Goal: Information Seeking & Learning: Learn about a topic

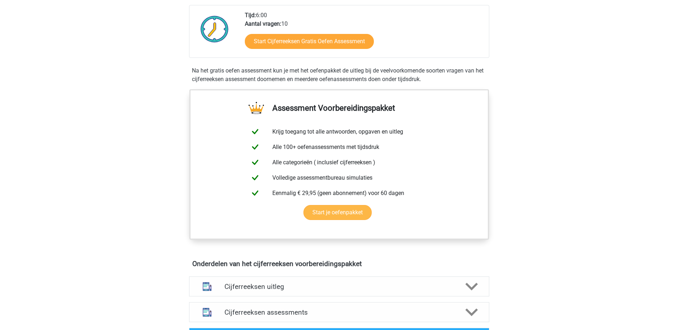
scroll to position [143, 0]
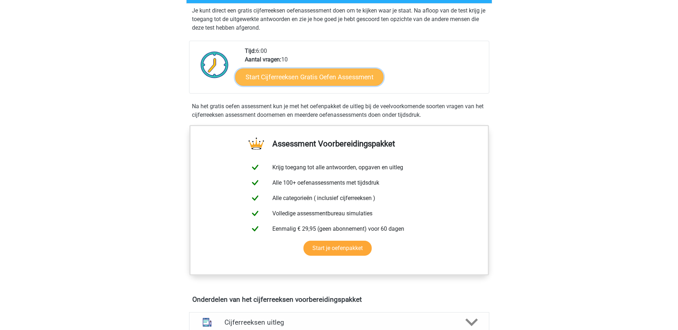
click at [313, 80] on link "Start Cijferreeksen Gratis Oefen Assessment" at bounding box center [309, 76] width 148 height 17
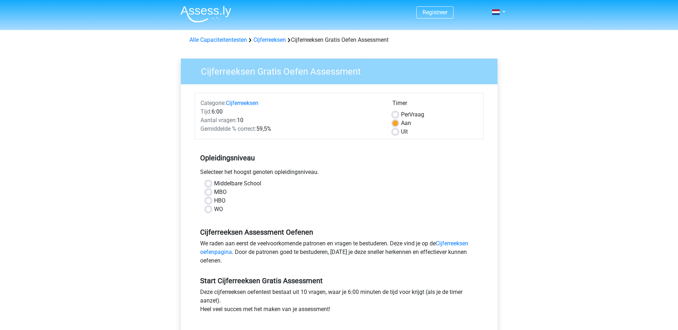
click at [217, 200] on label "HBO" at bounding box center [219, 201] width 11 height 9
click at [211, 200] on input "HBO" at bounding box center [209, 200] width 6 height 7
radio input "true"
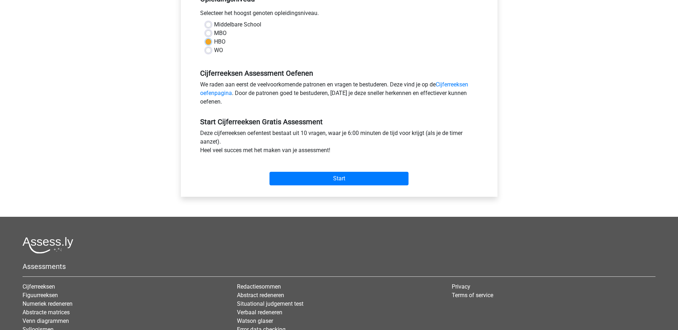
scroll to position [179, 0]
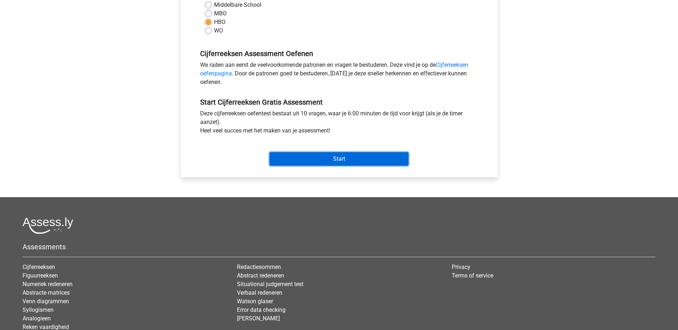
click at [317, 157] on input "Start" at bounding box center [338, 159] width 139 height 14
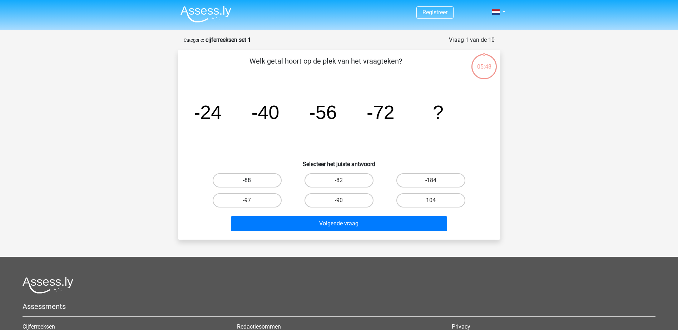
click at [253, 179] on label "-88" at bounding box center [247, 180] width 69 height 14
click at [252, 180] on input "-88" at bounding box center [249, 182] width 5 height 5
radio input "true"
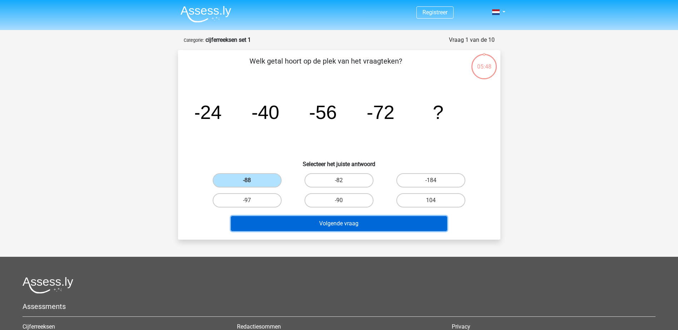
click at [337, 221] on button "Volgende vraag" at bounding box center [339, 223] width 216 height 15
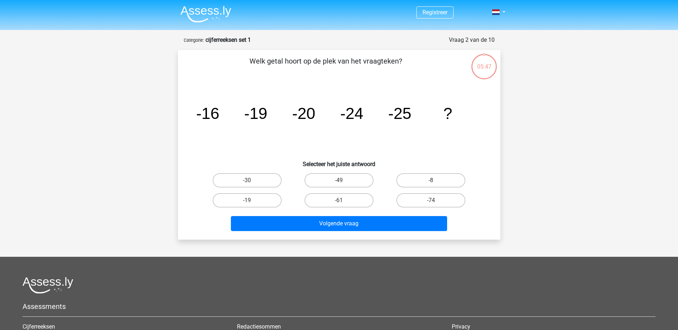
scroll to position [36, 0]
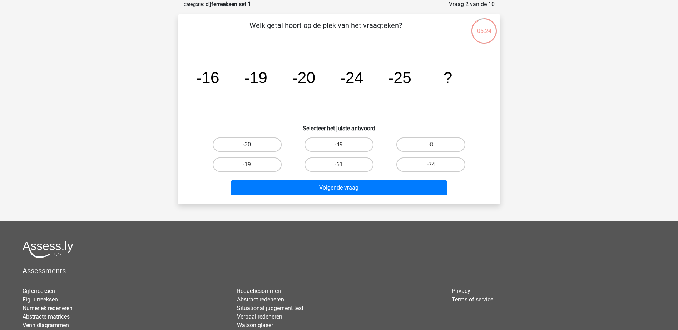
click at [257, 145] on label "-30" at bounding box center [247, 145] width 69 height 14
click at [252, 145] on input "-30" at bounding box center [249, 147] width 5 height 5
radio input "true"
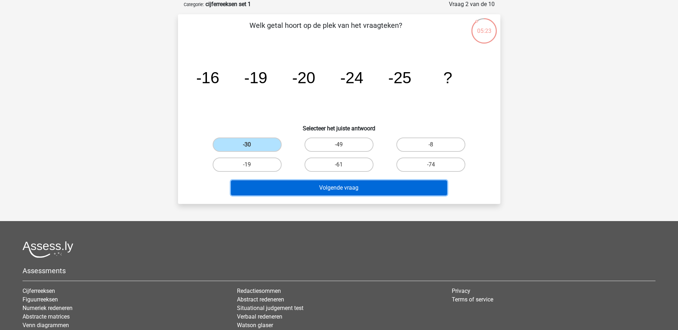
click at [311, 187] on button "Volgende vraag" at bounding box center [339, 187] width 216 height 15
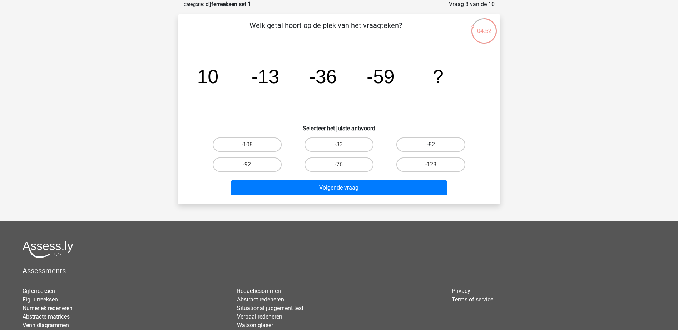
click at [409, 143] on label "-82" at bounding box center [430, 145] width 69 height 14
click at [431, 145] on input "-82" at bounding box center [433, 147] width 5 height 5
radio input "true"
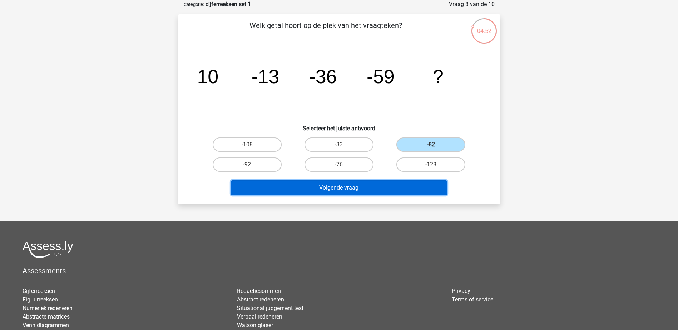
click at [379, 192] on button "Volgende vraag" at bounding box center [339, 187] width 216 height 15
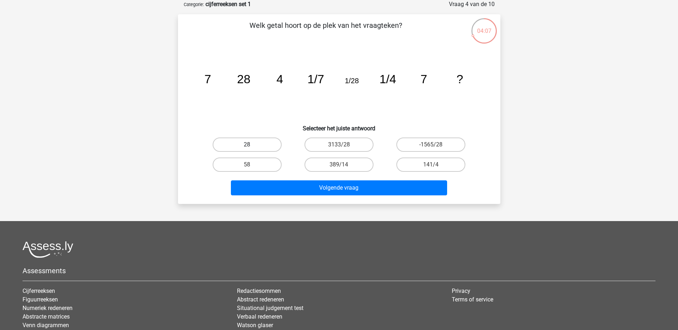
click at [246, 145] on label "28" at bounding box center [247, 145] width 69 height 14
click at [247, 145] on input "28" at bounding box center [249, 147] width 5 height 5
radio input "true"
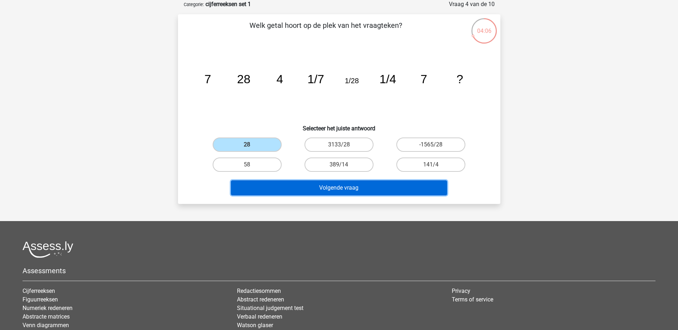
click at [304, 182] on button "Volgende vraag" at bounding box center [339, 187] width 216 height 15
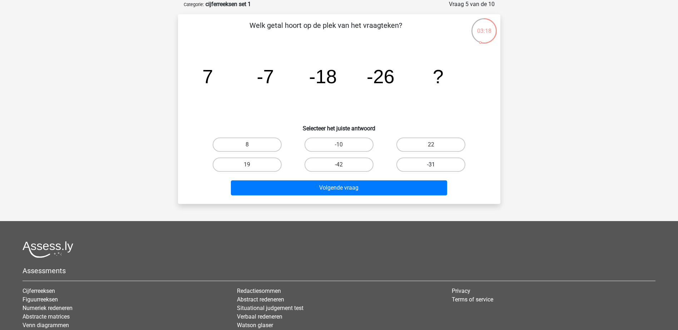
click at [444, 163] on label "-31" at bounding box center [430, 165] width 69 height 14
click at [436, 165] on input "-31" at bounding box center [433, 167] width 5 height 5
radio input "true"
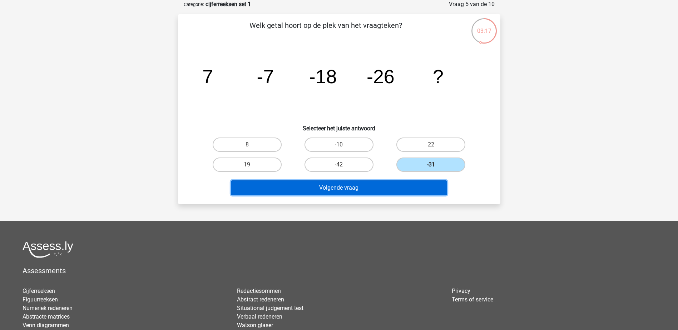
click at [403, 185] on button "Volgende vraag" at bounding box center [339, 187] width 216 height 15
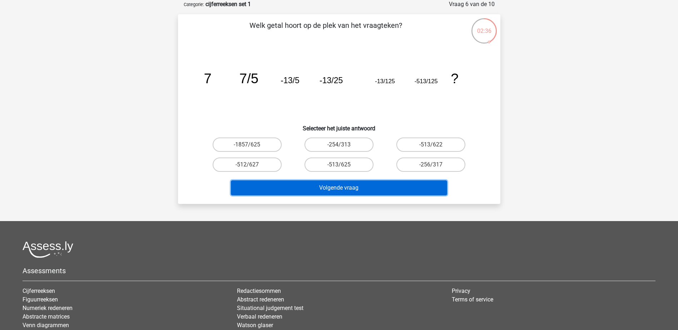
click at [362, 188] on button "Volgende vraag" at bounding box center [339, 187] width 216 height 15
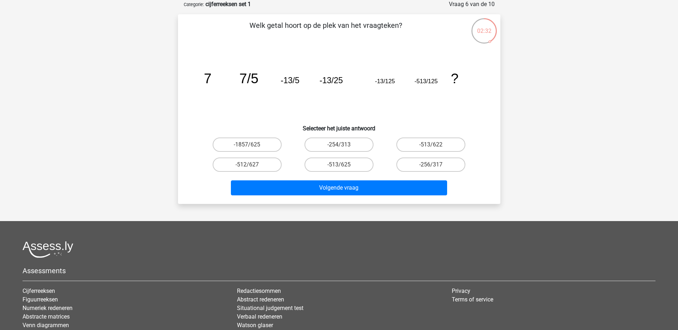
click at [276, 118] on icon "image/svg+xml 7 7/5 -13/5 -13/25 -13/125 -513/125 ?" at bounding box center [339, 83] width 288 height 72
click at [361, 163] on label "-513/625" at bounding box center [339, 165] width 69 height 14
click at [343, 165] on input "-513/625" at bounding box center [341, 167] width 5 height 5
radio input "true"
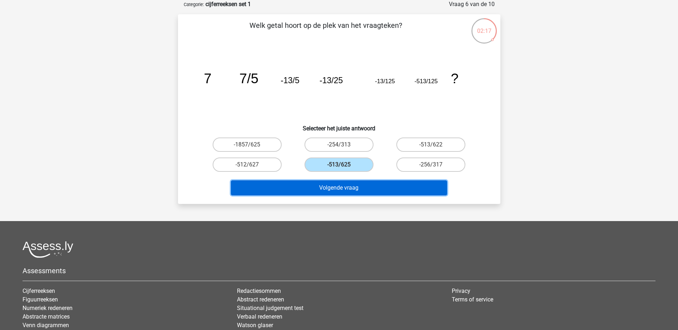
click at [365, 184] on button "Volgende vraag" at bounding box center [339, 187] width 216 height 15
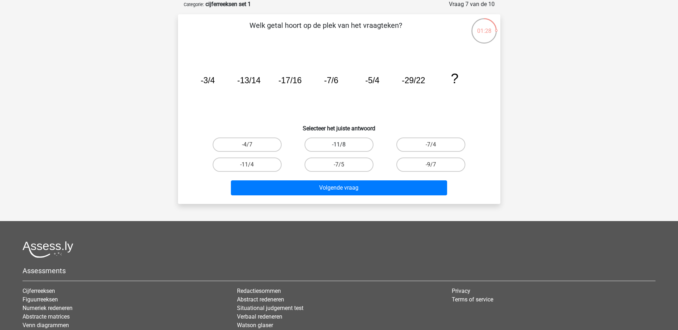
click at [343, 141] on label "-11/8" at bounding box center [339, 145] width 69 height 14
click at [343, 145] on input "-11/8" at bounding box center [341, 147] width 5 height 5
radio input "true"
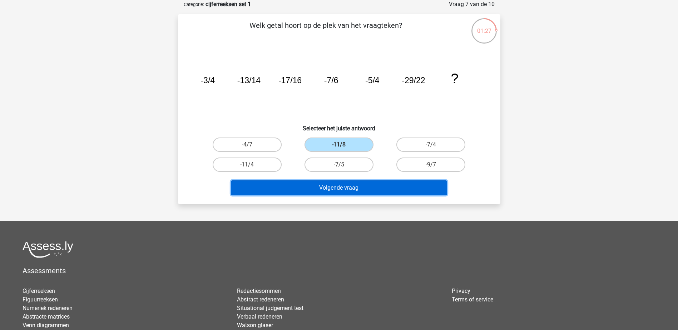
click at [346, 192] on button "Volgende vraag" at bounding box center [339, 187] width 216 height 15
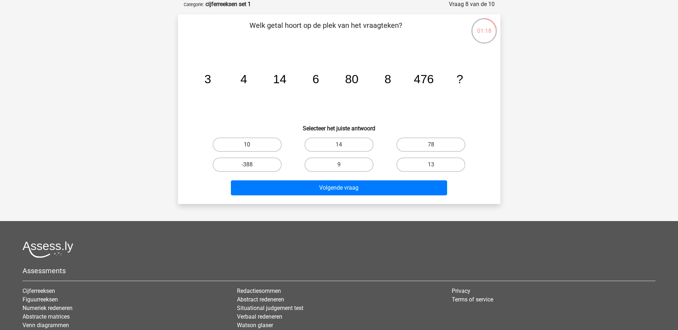
click at [254, 141] on label "10" at bounding box center [247, 145] width 69 height 14
click at [252, 145] on input "10" at bounding box center [249, 147] width 5 height 5
radio input "true"
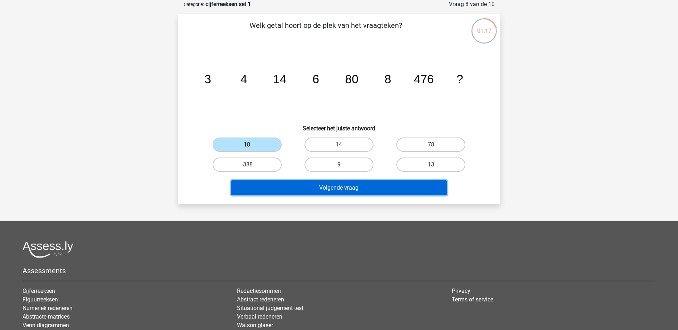
click at [313, 187] on button "Volgende vraag" at bounding box center [339, 187] width 216 height 15
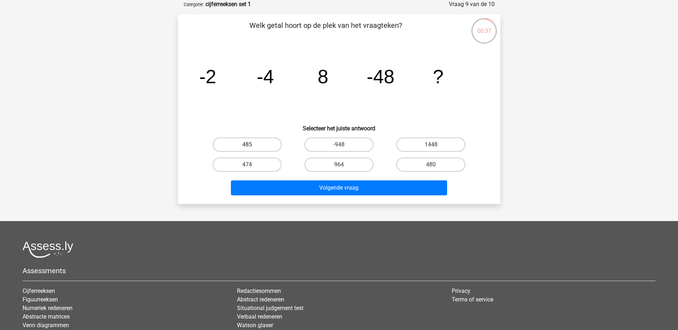
click at [261, 142] on label "485" at bounding box center [247, 145] width 69 height 14
click at [252, 145] on input "485" at bounding box center [249, 147] width 5 height 5
radio input "true"
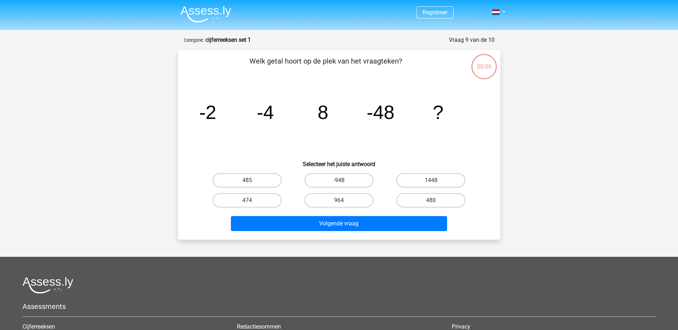
scroll to position [36, 0]
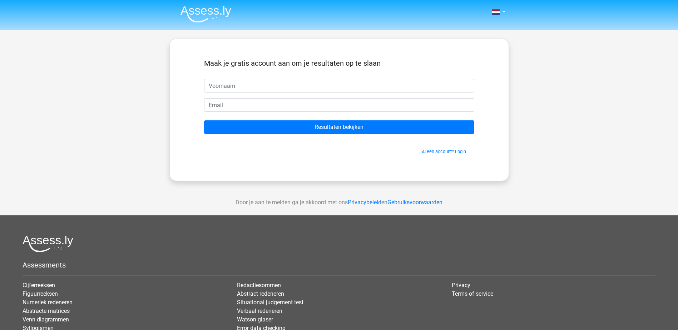
click at [217, 83] on input "text" at bounding box center [339, 86] width 270 height 14
click at [241, 81] on input "text" at bounding box center [339, 86] width 270 height 14
type input "seretse"
click at [442, 152] on link "Al een account? Login" at bounding box center [444, 151] width 44 height 5
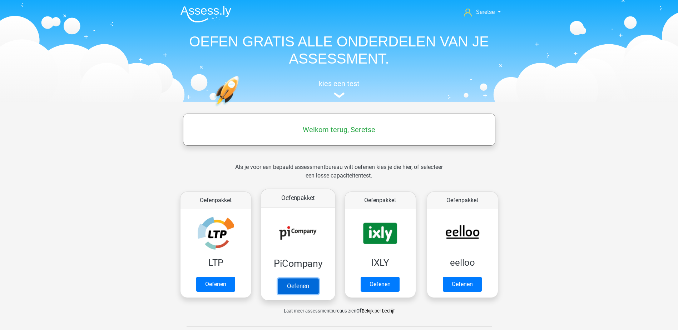
click at [295, 278] on link "Oefenen" at bounding box center [297, 286] width 41 height 16
click at [220, 278] on link "Oefenen" at bounding box center [215, 286] width 41 height 16
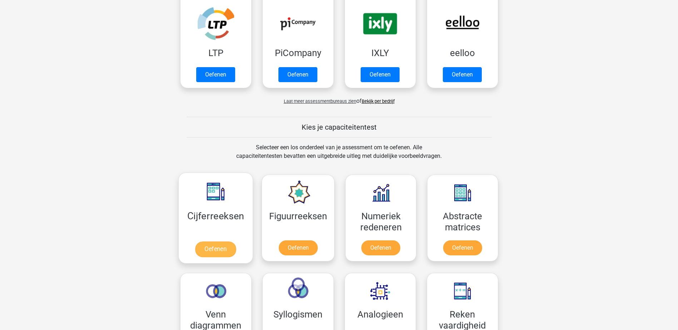
scroll to position [214, 0]
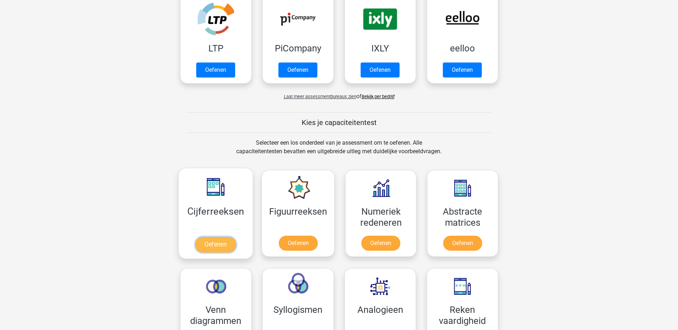
click at [220, 237] on link "Oefenen" at bounding box center [215, 245] width 41 height 16
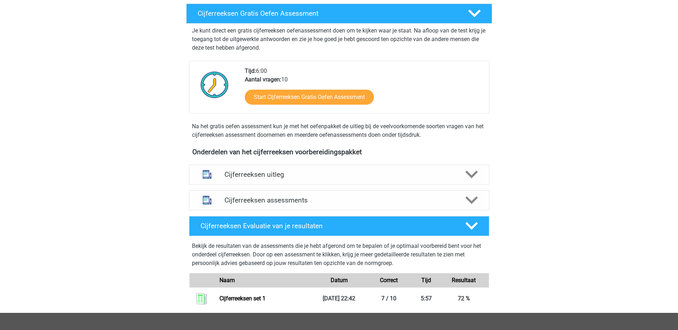
scroll to position [107, 0]
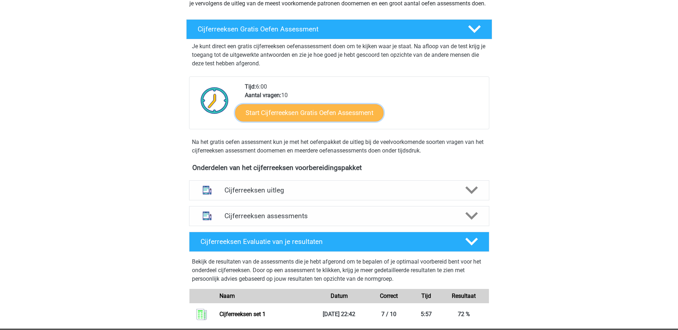
click at [318, 121] on link "Start Cijferreeksen Gratis Oefen Assessment" at bounding box center [309, 112] width 148 height 17
click at [320, 121] on link "Start Cijferreeksen Gratis Oefen Assessment" at bounding box center [309, 112] width 148 height 17
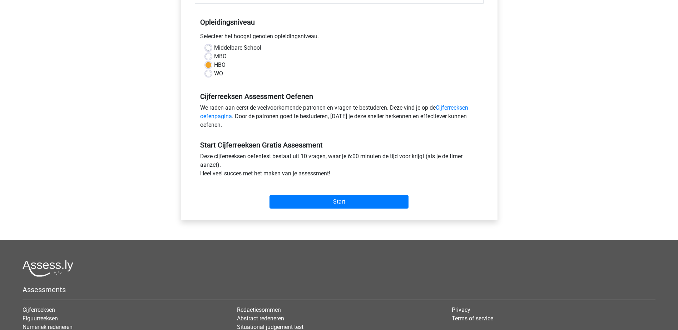
scroll to position [143, 0]
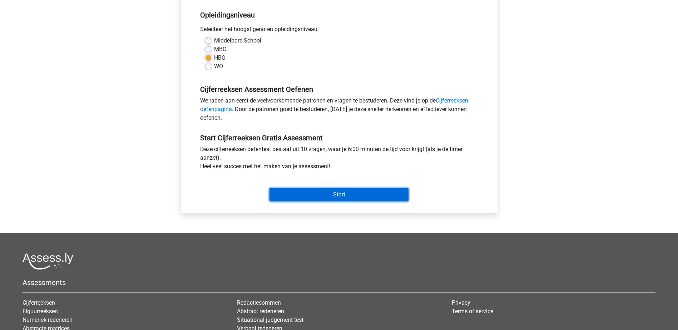
click at [320, 189] on input "Start" at bounding box center [338, 195] width 139 height 14
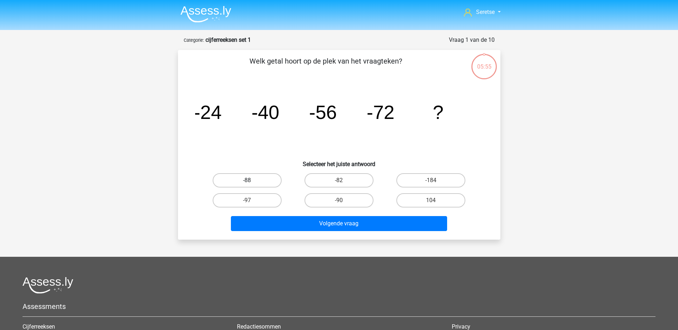
click at [260, 179] on label "-88" at bounding box center [247, 180] width 69 height 14
click at [252, 180] on input "-88" at bounding box center [249, 182] width 5 height 5
radio input "true"
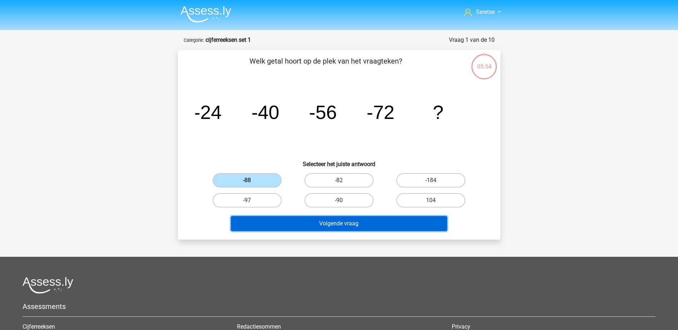
click at [323, 223] on button "Volgende vraag" at bounding box center [339, 223] width 216 height 15
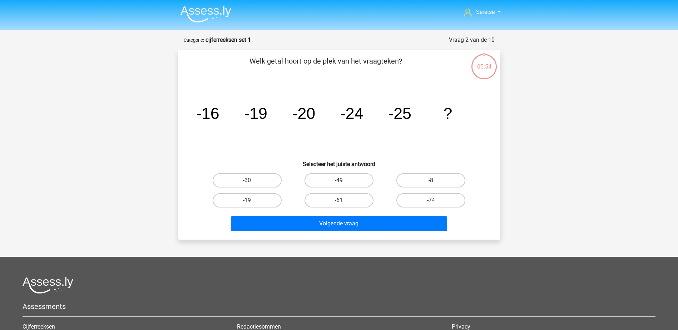
scroll to position [36, 0]
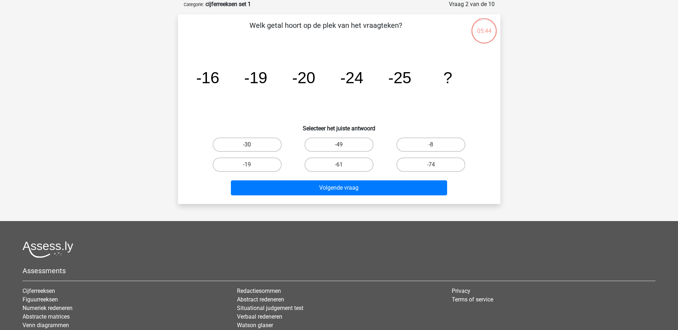
click at [250, 140] on label "-30" at bounding box center [247, 145] width 69 height 14
click at [250, 145] on input "-30" at bounding box center [249, 147] width 5 height 5
radio input "true"
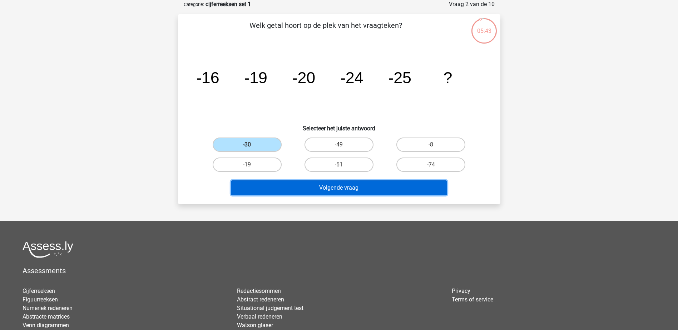
click at [293, 188] on button "Volgende vraag" at bounding box center [339, 187] width 216 height 15
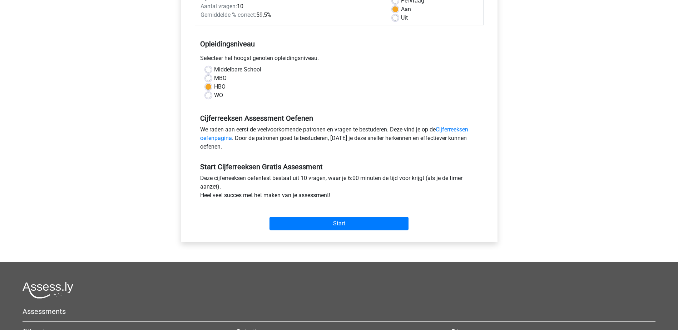
scroll to position [143, 0]
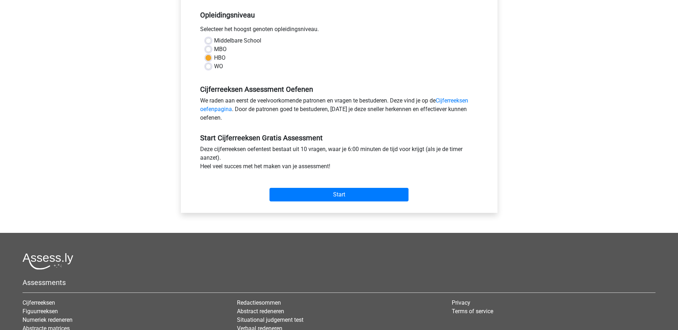
click at [309, 187] on div "Start" at bounding box center [339, 189] width 289 height 25
click at [311, 197] on input "Start" at bounding box center [338, 195] width 139 height 14
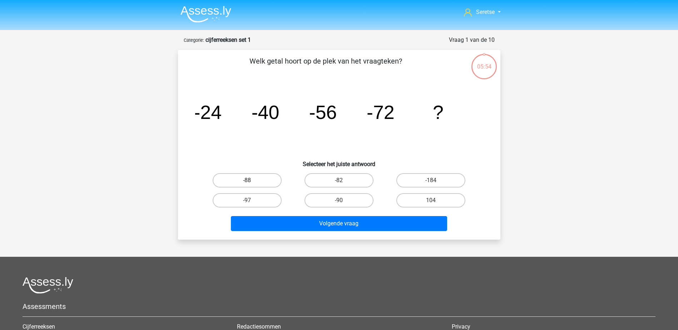
click at [243, 182] on label "-88" at bounding box center [247, 180] width 69 height 14
click at [247, 182] on input "-88" at bounding box center [249, 182] width 5 height 5
radio input "true"
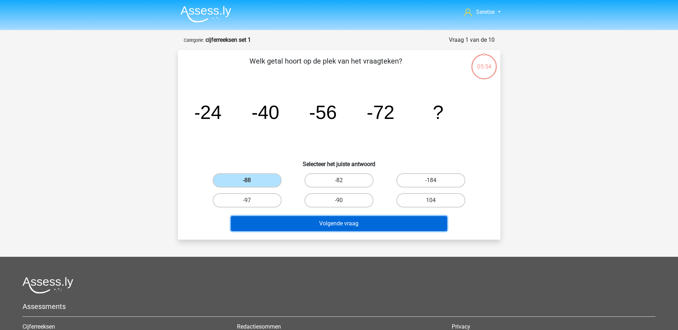
click at [299, 224] on button "Volgende vraag" at bounding box center [339, 223] width 216 height 15
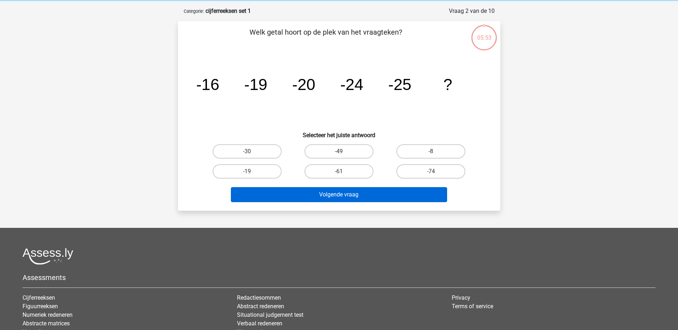
scroll to position [36, 0]
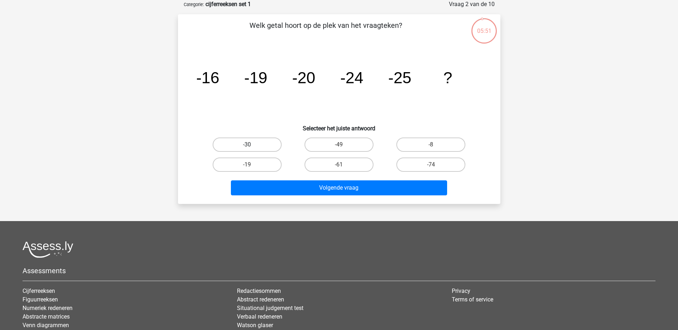
click at [246, 143] on label "-30" at bounding box center [247, 145] width 69 height 14
click at [247, 145] on input "-30" at bounding box center [249, 147] width 5 height 5
radio input "true"
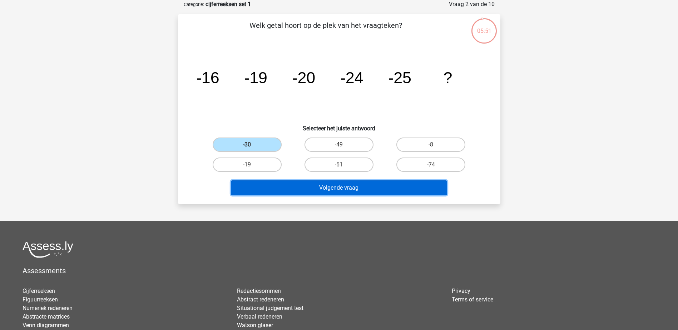
click at [320, 194] on button "Volgende vraag" at bounding box center [339, 187] width 216 height 15
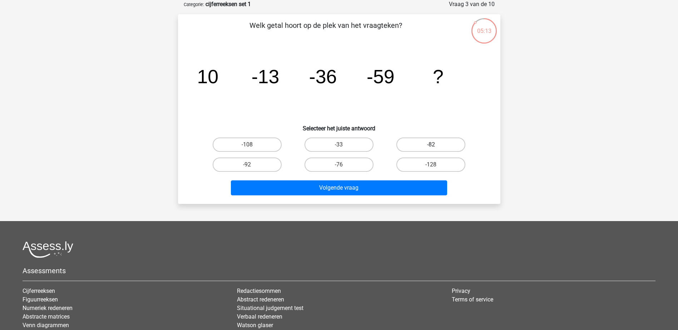
click at [420, 142] on label "-82" at bounding box center [430, 145] width 69 height 14
click at [431, 145] on input "-82" at bounding box center [433, 147] width 5 height 5
radio input "true"
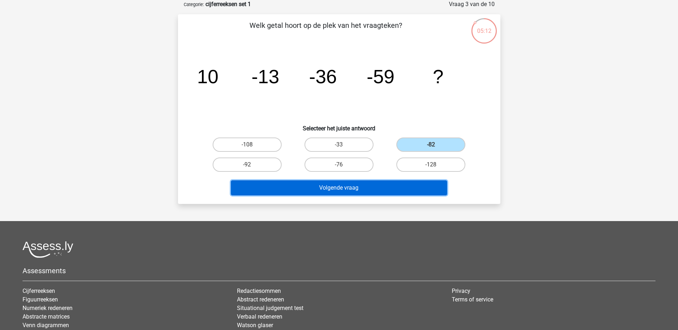
click at [393, 187] on button "Volgende vraag" at bounding box center [339, 187] width 216 height 15
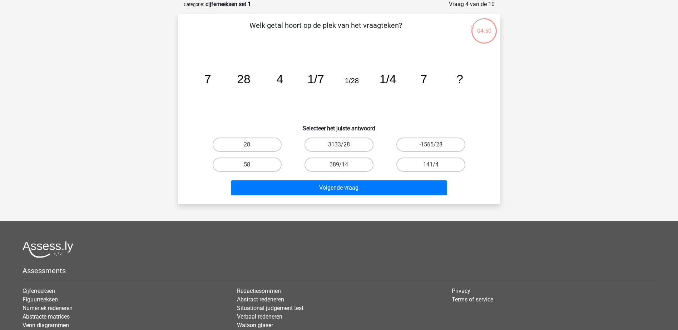
drag, startPoint x: 261, startPoint y: 144, endPoint x: 296, endPoint y: 165, distance: 41.2
click at [261, 145] on label "28" at bounding box center [247, 145] width 69 height 14
click at [252, 145] on input "28" at bounding box center [249, 147] width 5 height 5
radio input "true"
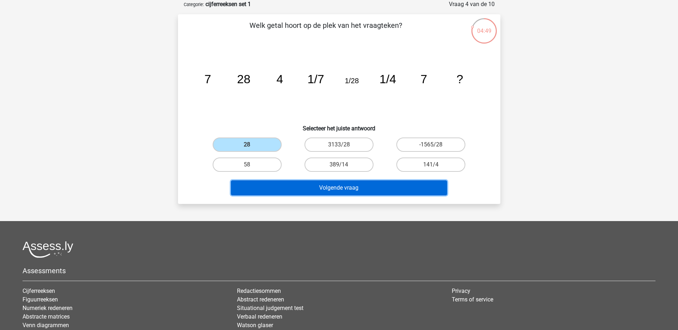
click at [318, 183] on button "Volgende vraag" at bounding box center [339, 187] width 216 height 15
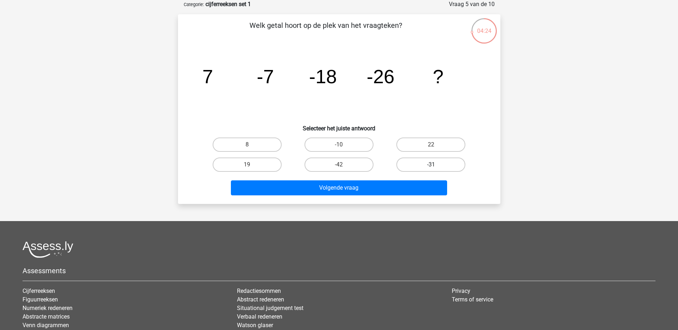
click at [423, 164] on label "-31" at bounding box center [430, 165] width 69 height 14
click at [431, 165] on input "-31" at bounding box center [433, 167] width 5 height 5
radio input "true"
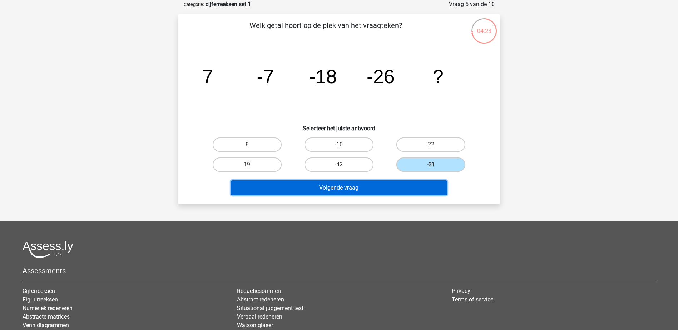
click at [414, 185] on button "Volgende vraag" at bounding box center [339, 187] width 216 height 15
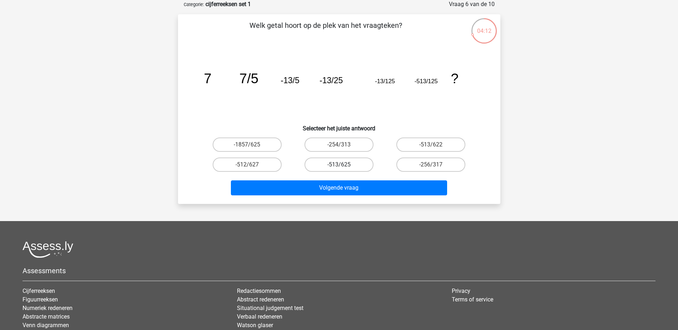
click at [349, 164] on label "-513/625" at bounding box center [339, 165] width 69 height 14
click at [343, 165] on input "-513/625" at bounding box center [341, 167] width 5 height 5
radio input "true"
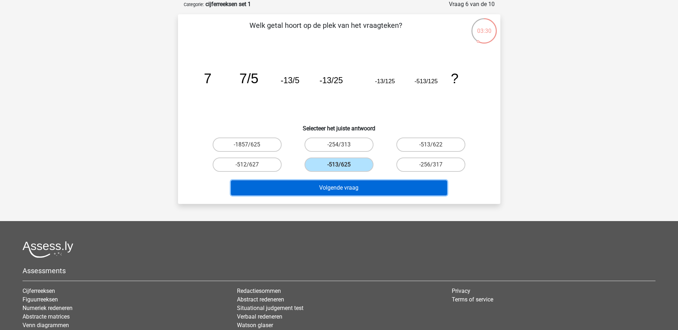
click at [376, 190] on button "Volgende vraag" at bounding box center [339, 187] width 216 height 15
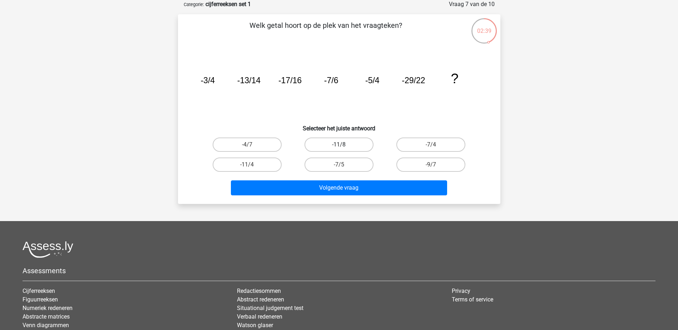
click at [353, 142] on label "-11/8" at bounding box center [339, 145] width 69 height 14
click at [343, 145] on input "-11/8" at bounding box center [341, 147] width 5 height 5
radio input "true"
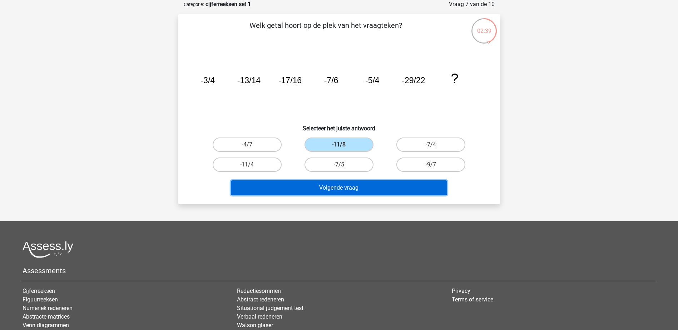
click at [381, 187] on button "Volgende vraag" at bounding box center [339, 187] width 216 height 15
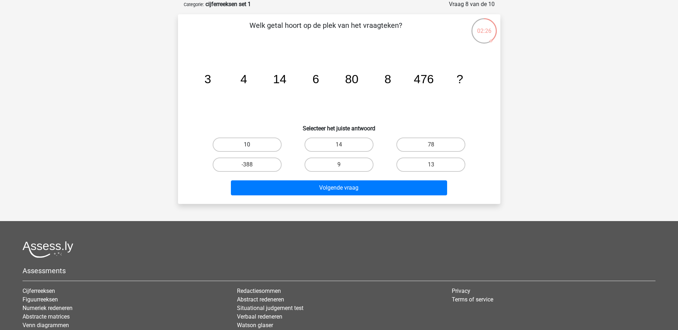
click at [262, 141] on label "10" at bounding box center [247, 145] width 69 height 14
click at [252, 145] on input "10" at bounding box center [249, 147] width 5 height 5
radio input "true"
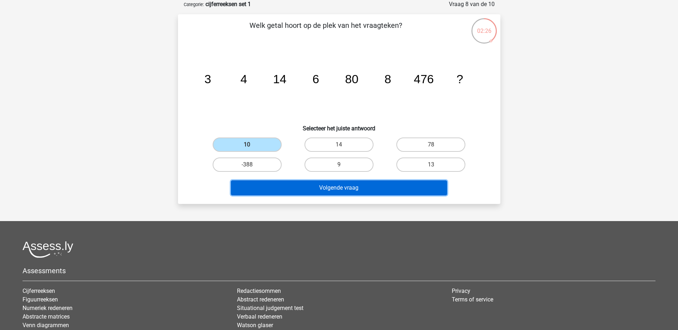
click at [297, 192] on button "Volgende vraag" at bounding box center [339, 187] width 216 height 15
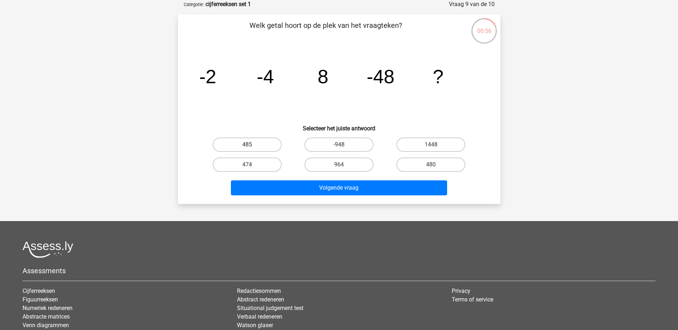
click at [259, 145] on label "485" at bounding box center [247, 145] width 69 height 14
click at [252, 145] on input "485" at bounding box center [249, 147] width 5 height 5
radio input "true"
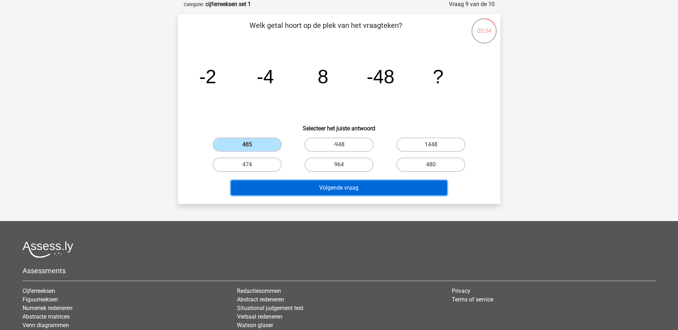
click at [299, 192] on button "Volgende vraag" at bounding box center [339, 187] width 216 height 15
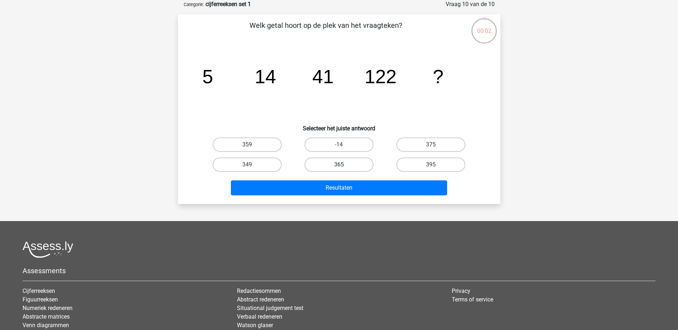
click at [334, 160] on label "365" at bounding box center [339, 165] width 69 height 14
click at [339, 165] on input "365" at bounding box center [341, 167] width 5 height 5
radio input "true"
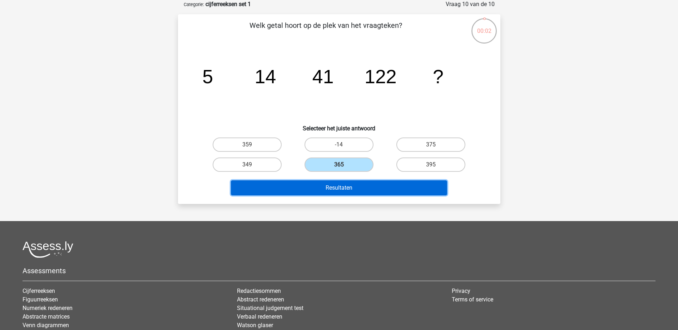
click at [336, 186] on button "Resultaten" at bounding box center [339, 187] width 216 height 15
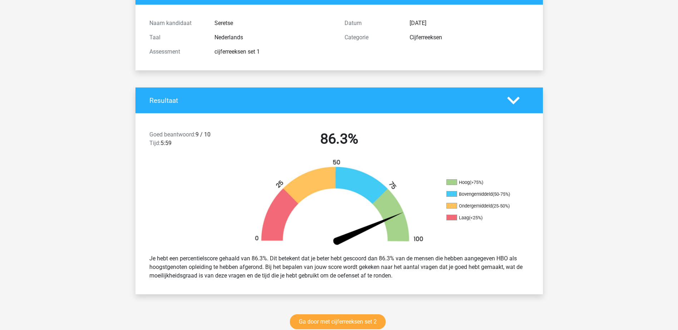
scroll to position [71, 0]
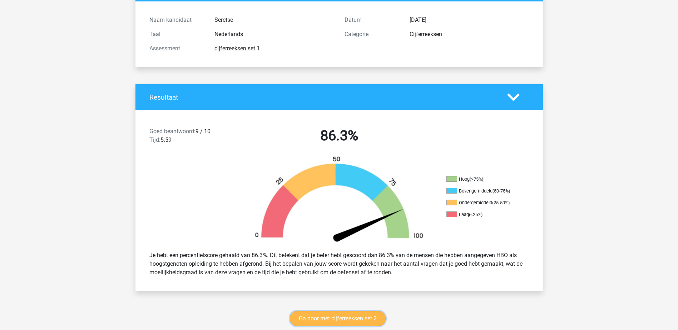
click at [366, 320] on link "Ga door met cijferreeksen set 2" at bounding box center [338, 318] width 96 height 15
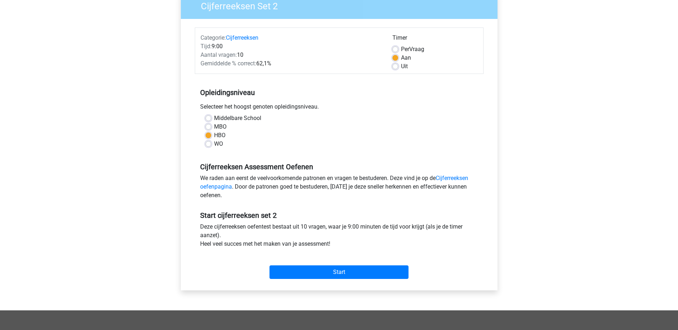
scroll to position [71, 0]
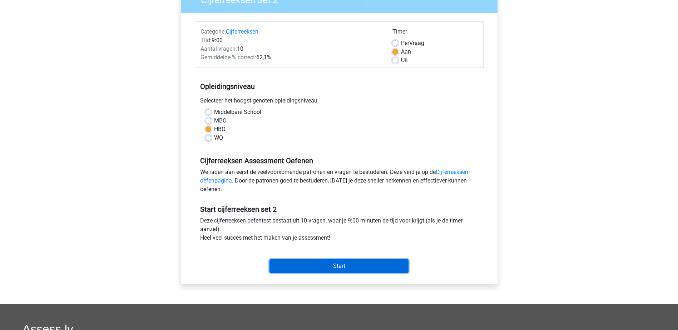
click at [331, 261] on input "Start" at bounding box center [338, 266] width 139 height 14
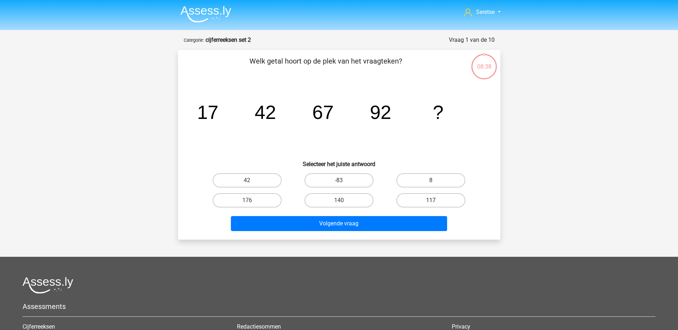
click at [446, 200] on label "117" at bounding box center [430, 200] width 69 height 14
click at [436, 201] on input "117" at bounding box center [433, 203] width 5 height 5
radio input "true"
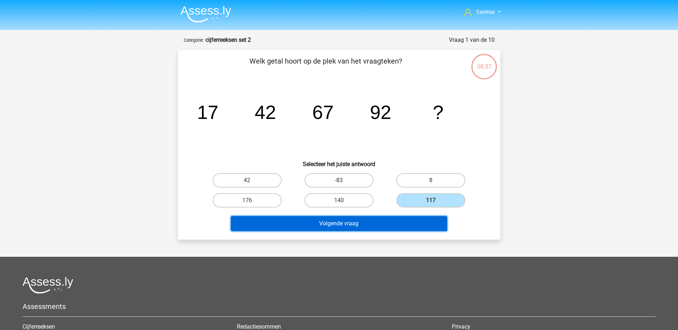
click at [379, 222] on button "Volgende vraag" at bounding box center [339, 223] width 216 height 15
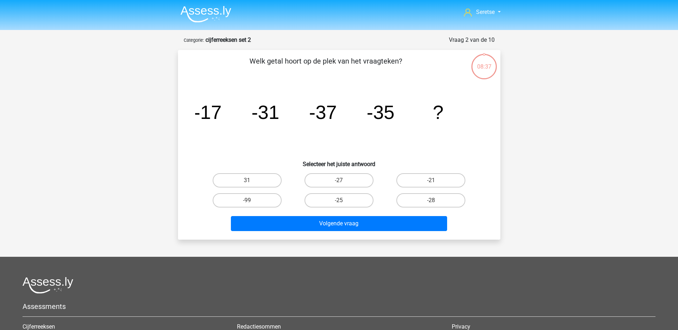
scroll to position [36, 0]
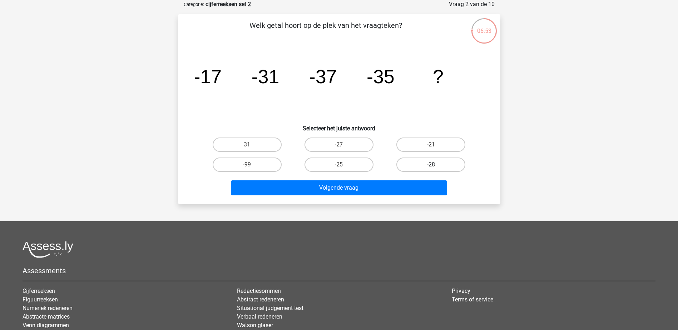
click at [422, 165] on label "-28" at bounding box center [430, 165] width 69 height 14
click at [431, 165] on input "-28" at bounding box center [433, 167] width 5 height 5
radio input "true"
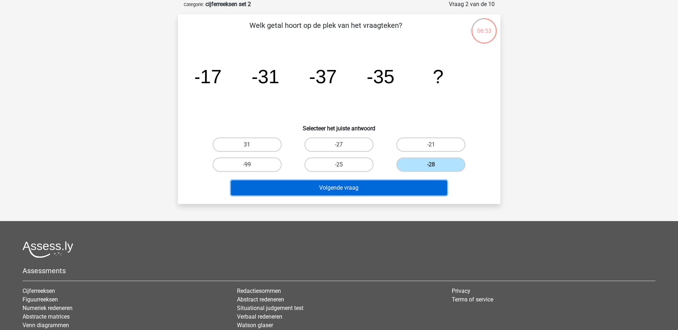
click at [415, 190] on button "Volgende vraag" at bounding box center [339, 187] width 216 height 15
